Goal: Information Seeking & Learning: Learn about a topic

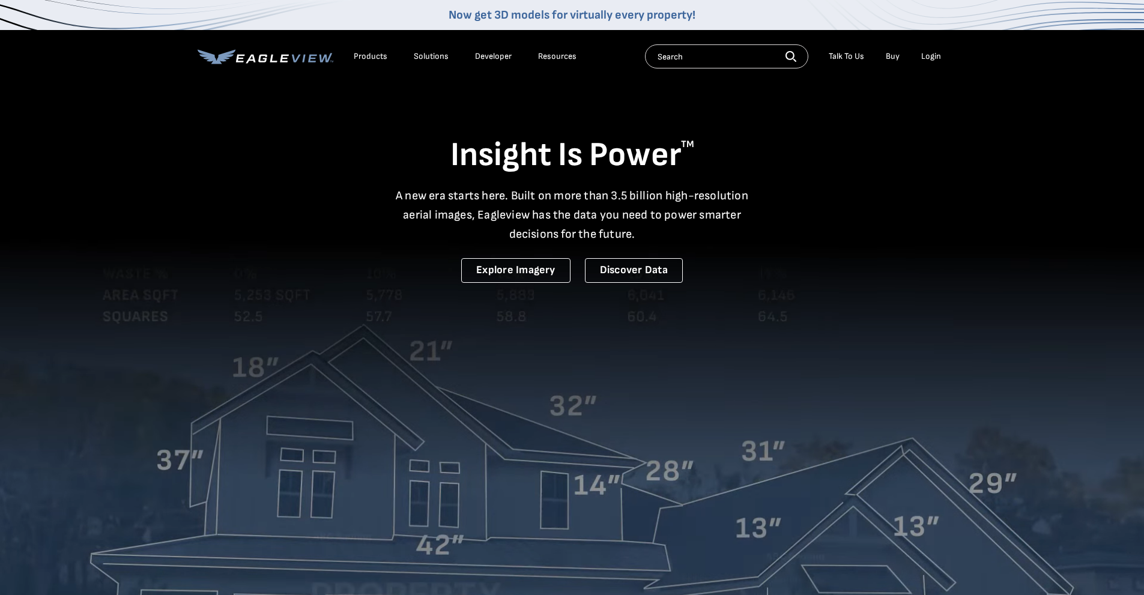
click at [540, 55] on div "Resources" at bounding box center [557, 56] width 38 height 11
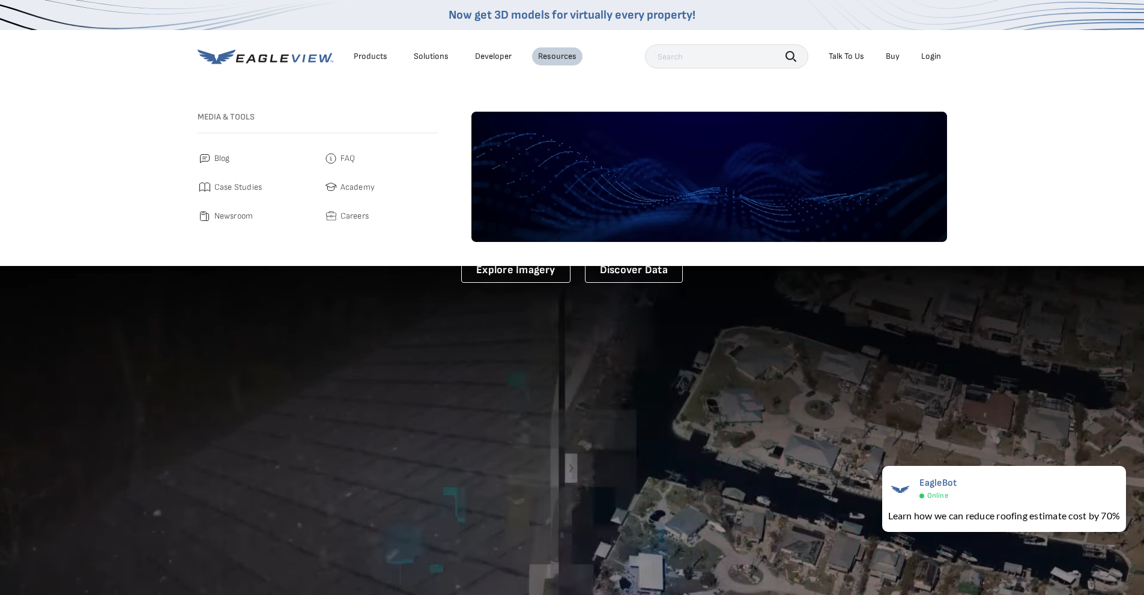
click at [239, 219] on span "Newsroom" at bounding box center [233, 216] width 39 height 14
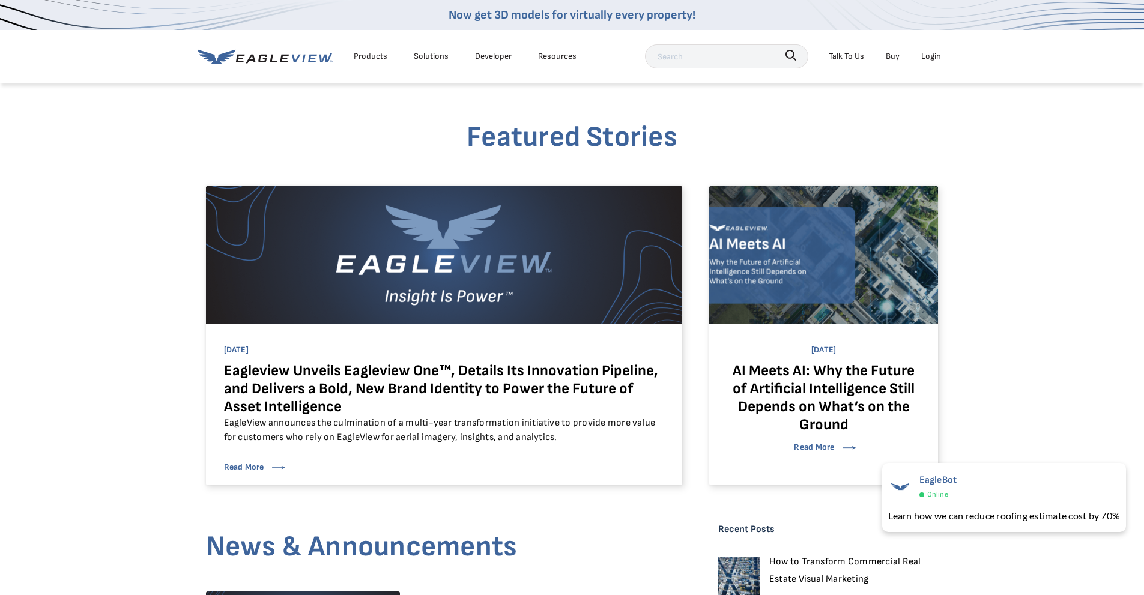
click at [562, 53] on div "Resources" at bounding box center [557, 56] width 38 height 15
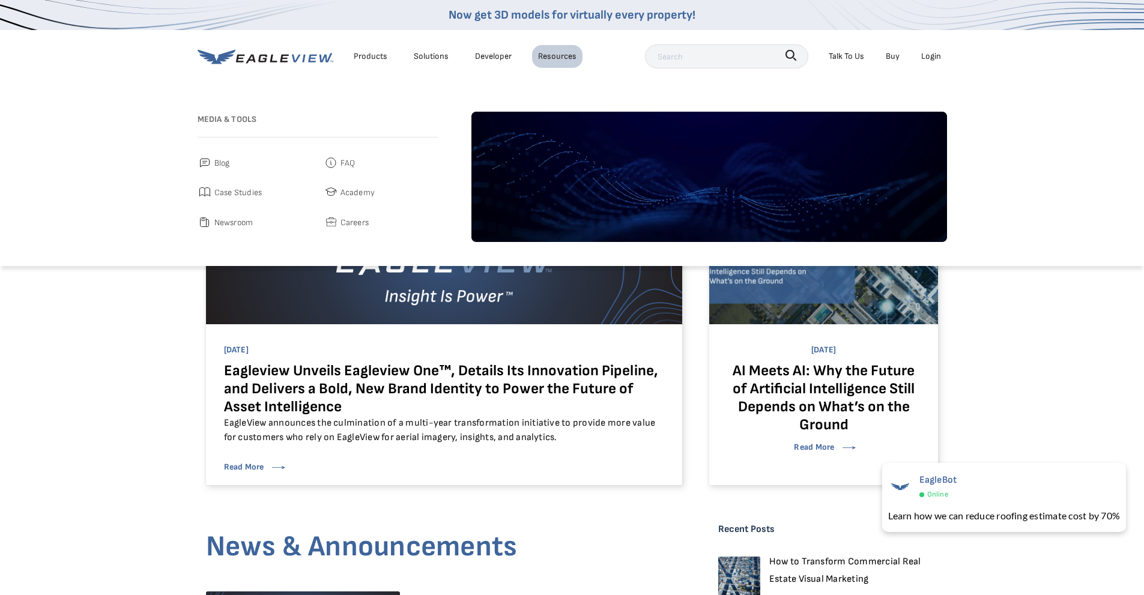
click at [249, 194] on span "Case Studies" at bounding box center [238, 192] width 48 height 15
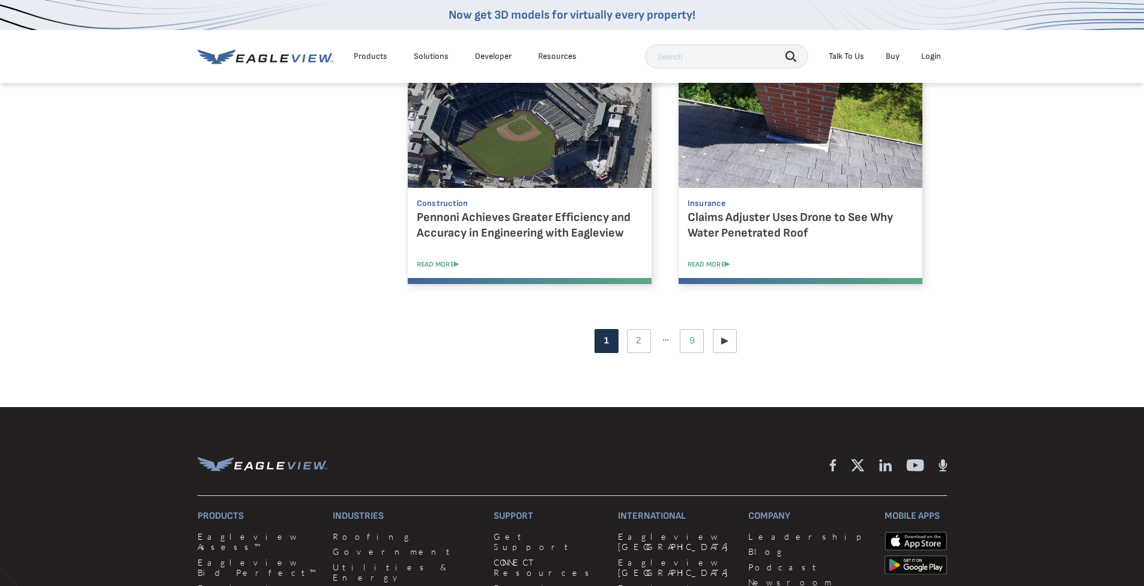
scroll to position [1201, 0]
